Goal: Browse casually: Explore the website without a specific task or goal

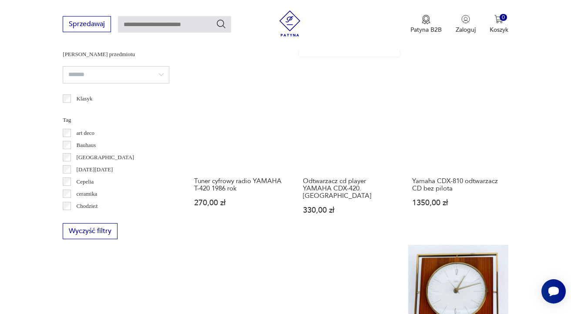
scroll to position [645, 0]
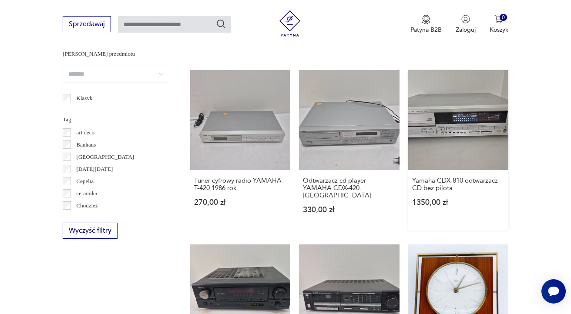
click at [469, 143] on link "Yamaha CDX-810 odtwarzacz CD bez pilota 1350,00 zł" at bounding box center [458, 150] width 100 height 161
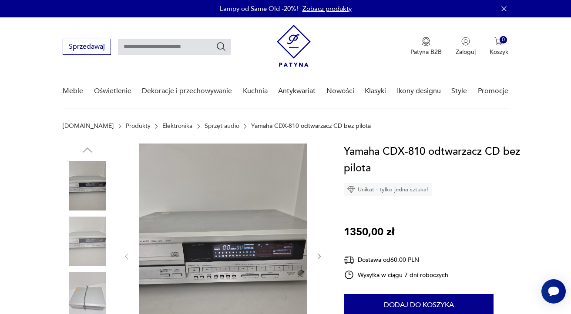
click at [237, 259] on img at bounding box center [223, 256] width 168 height 224
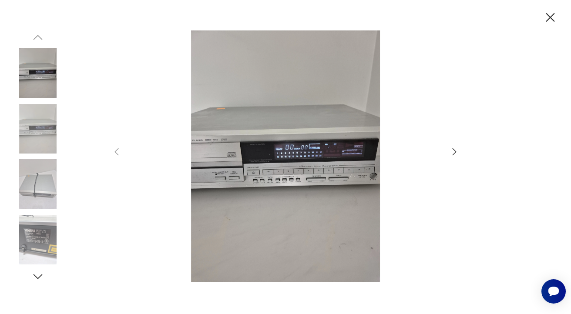
click at [450, 153] on icon "button" at bounding box center [454, 152] width 10 height 10
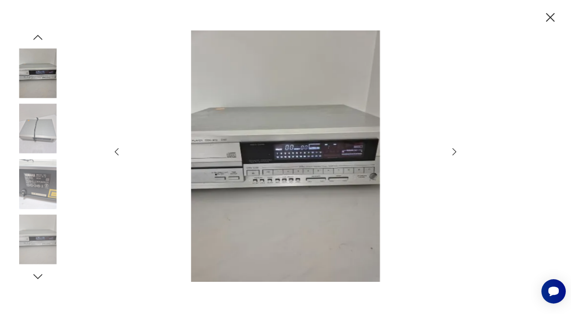
click at [452, 151] on icon "button" at bounding box center [454, 152] width 10 height 10
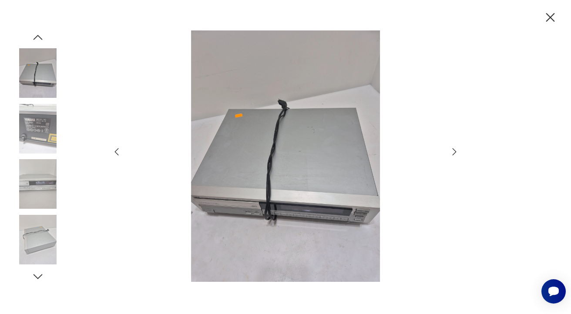
click at [452, 151] on icon "button" at bounding box center [454, 152] width 10 height 10
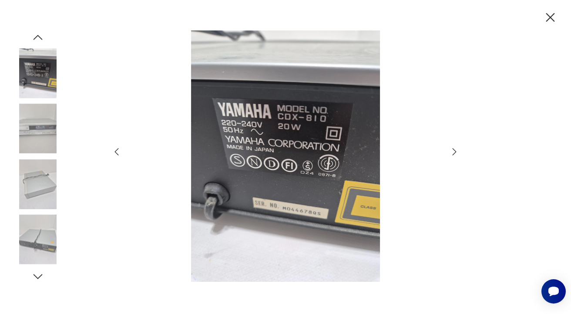
click at [452, 151] on icon "button" at bounding box center [454, 152] width 10 height 10
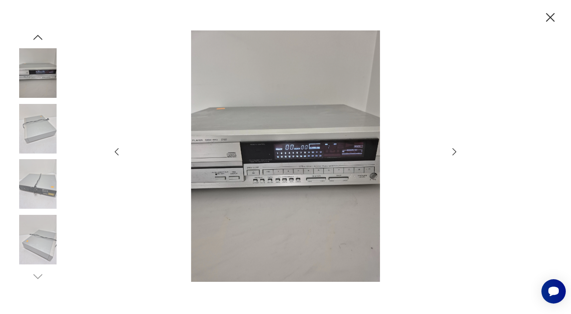
click at [452, 151] on icon "button" at bounding box center [454, 152] width 10 height 10
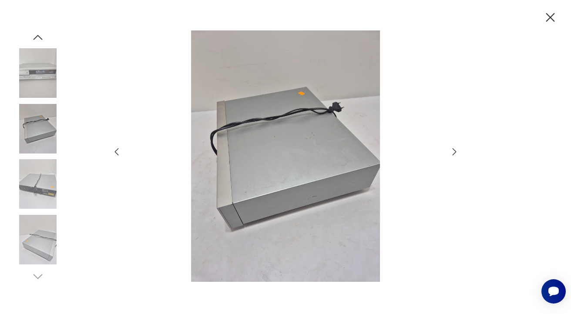
click at [452, 151] on icon "button" at bounding box center [454, 152] width 10 height 10
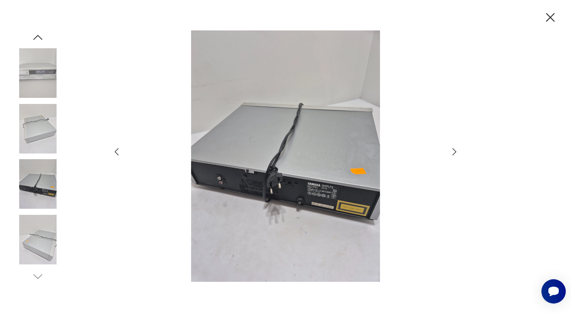
click at [551, 18] on icon "button" at bounding box center [550, 17] width 9 height 9
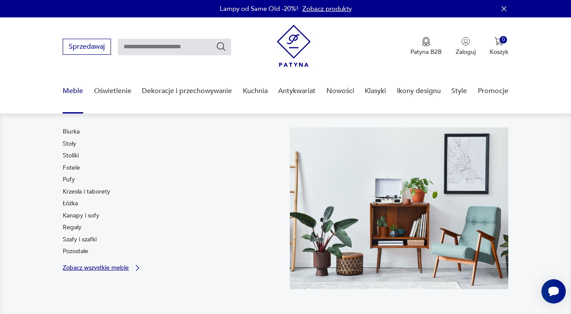
click at [85, 269] on p "Zobacz wszystkie meble" at bounding box center [96, 268] width 66 height 6
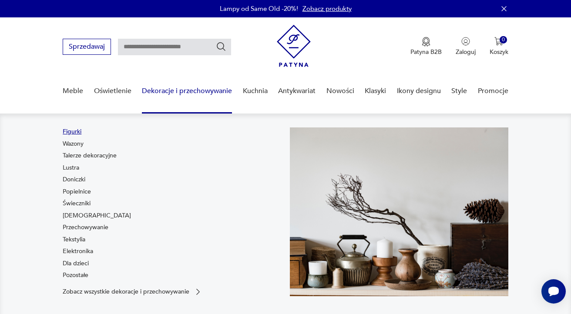
click at [68, 133] on link "Figurki" at bounding box center [72, 132] width 19 height 9
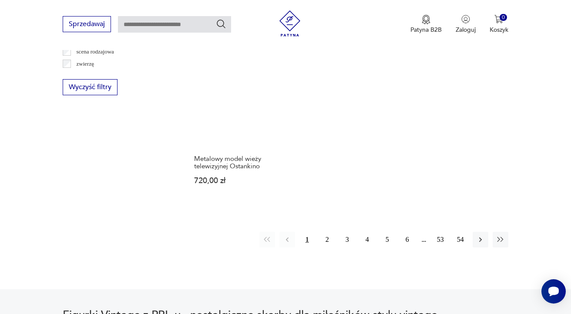
scroll to position [1204, 0]
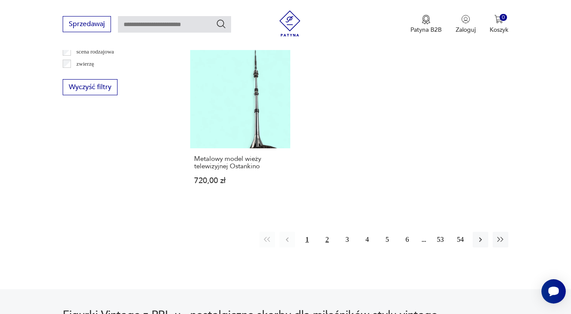
click at [328, 248] on button "2" at bounding box center [327, 240] width 16 height 16
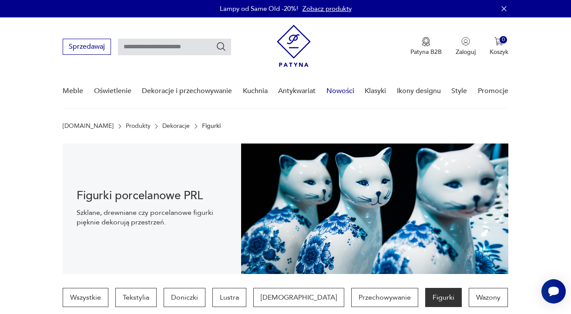
click at [338, 92] on link "Nowości" at bounding box center [340, 91] width 28 height 34
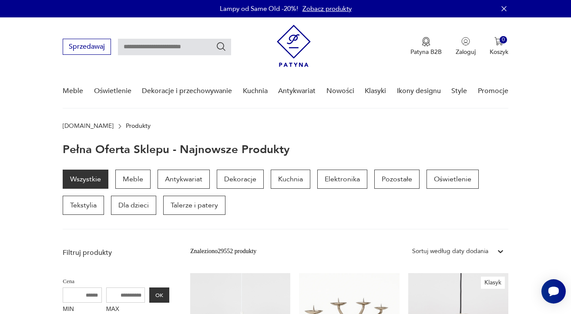
click at [298, 51] on img at bounding box center [294, 46] width 34 height 42
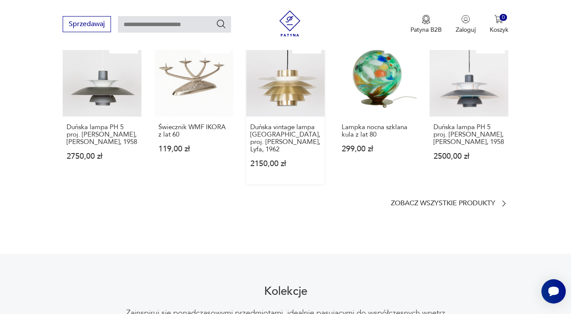
scroll to position [548, 0]
